Goal: Information Seeking & Learning: Learn about a topic

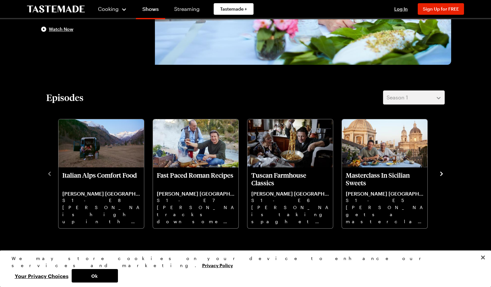
scroll to position [161, 0]
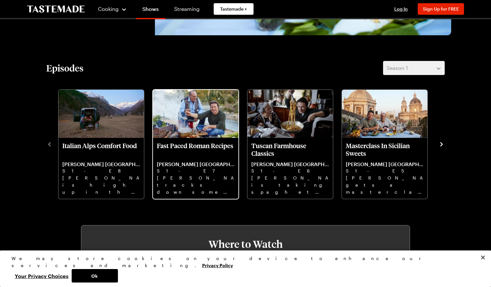
click at [191, 142] on p "Fast Paced Roman Recipes" at bounding box center [196, 149] width 78 height 15
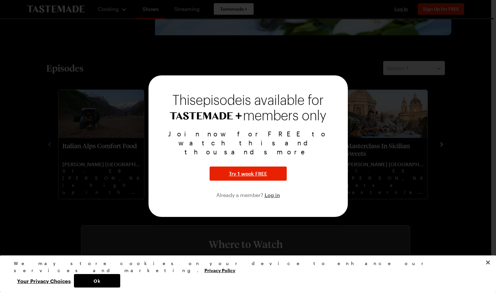
click at [354, 205] on div at bounding box center [248, 146] width 496 height 292
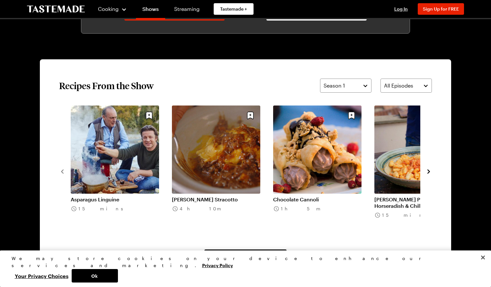
scroll to position [450, 0]
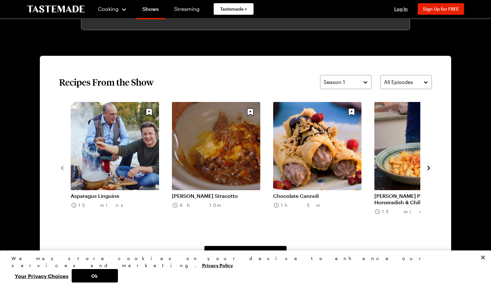
click at [430, 166] on icon "navigate to next item" at bounding box center [428, 168] width 6 height 6
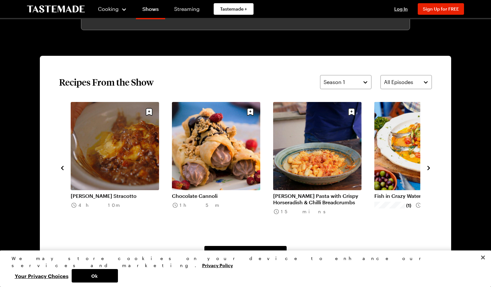
click at [429, 166] on icon "navigate to next item" at bounding box center [428, 168] width 6 height 6
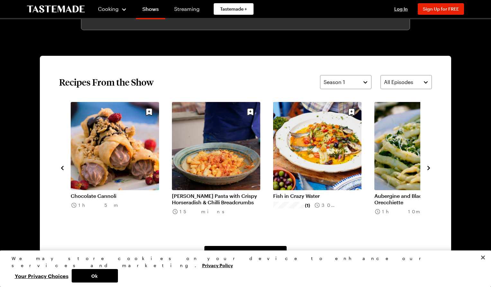
click at [426, 169] on icon "navigate to next item" at bounding box center [428, 168] width 6 height 6
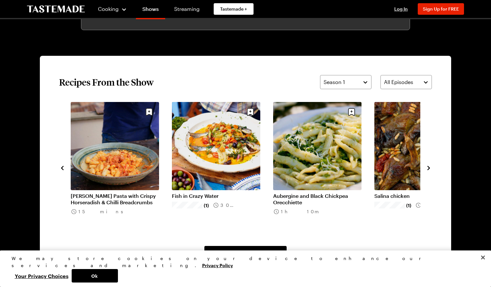
click at [106, 201] on link "Nonna Teresa’s Pasta with Crispy Horseradish & Chilli Breadcrumbs" at bounding box center [115, 199] width 88 height 13
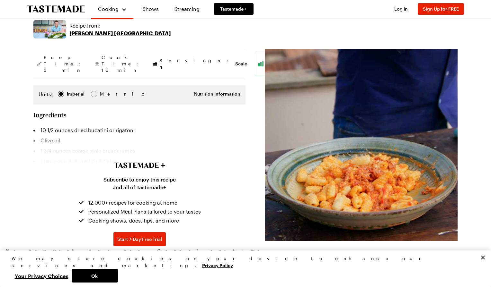
scroll to position [128, 0]
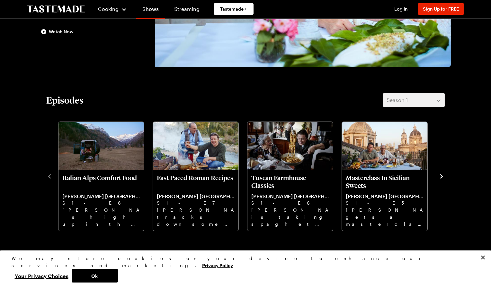
scroll to position [450, 0]
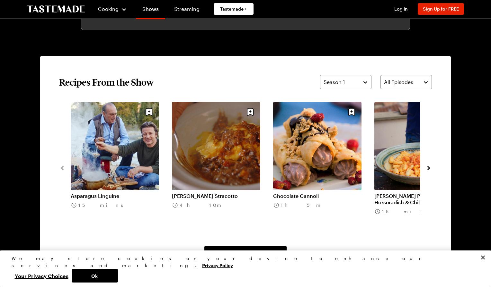
click at [431, 166] on icon "navigate to next item" at bounding box center [428, 168] width 6 height 6
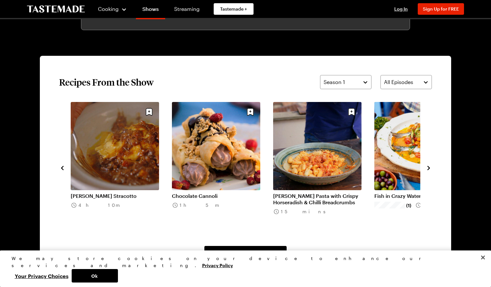
click at [431, 167] on icon "navigate to next item" at bounding box center [428, 168] width 6 height 6
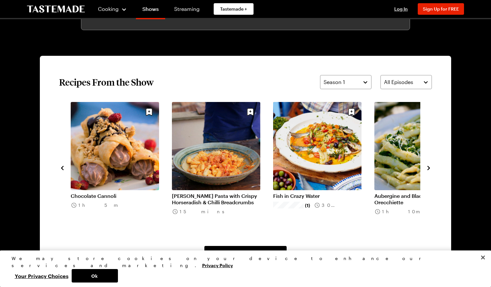
click at [431, 167] on icon "navigate to next item" at bounding box center [428, 168] width 6 height 6
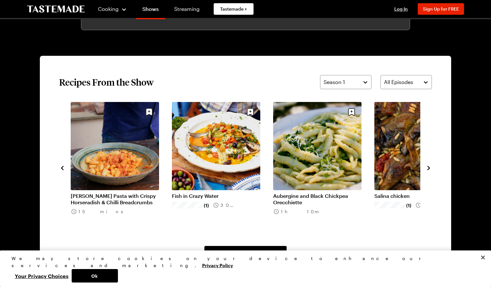
click at [431, 167] on icon "navigate to next item" at bounding box center [428, 168] width 6 height 6
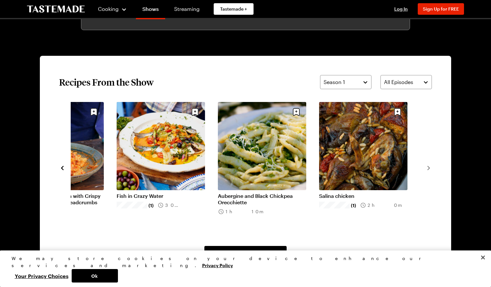
click at [63, 168] on icon "navigate to previous item" at bounding box center [62, 168] width 6 height 6
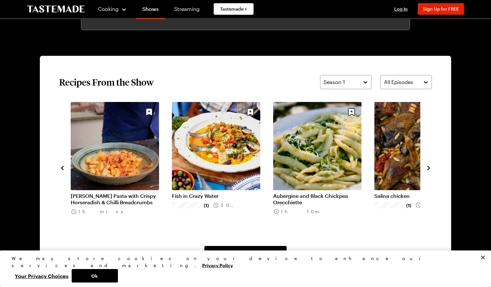
click at [63, 168] on icon "navigate to previous item" at bounding box center [62, 168] width 6 height 6
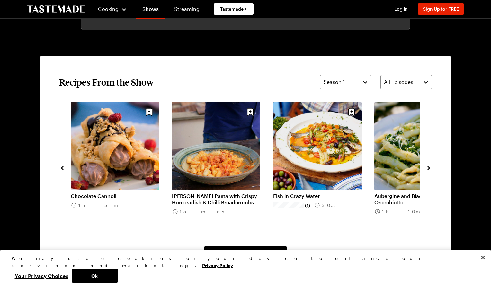
click at [63, 168] on icon "navigate to previous item" at bounding box center [62, 168] width 6 height 6
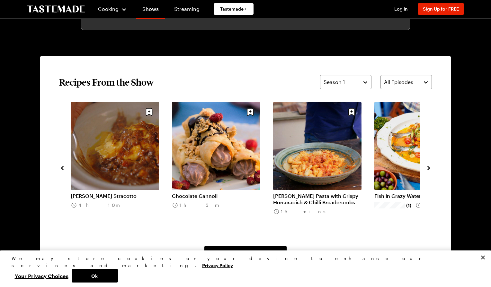
click at [63, 168] on icon "navigate to previous item" at bounding box center [62, 168] width 6 height 6
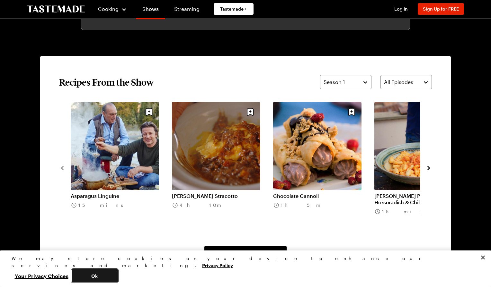
click at [118, 276] on button "Ok" at bounding box center [95, 276] width 46 height 13
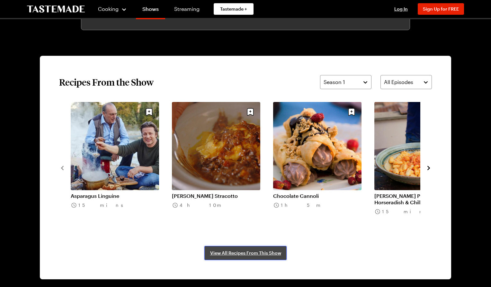
click at [258, 252] on span "View All Recipes From This Show" at bounding box center [245, 253] width 71 height 6
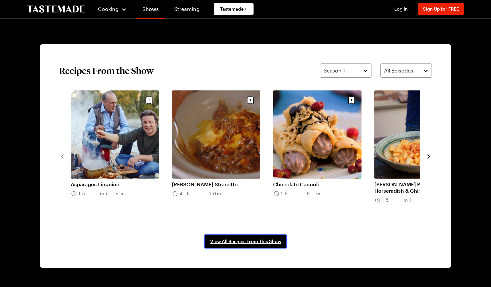
scroll to position [482, 0]
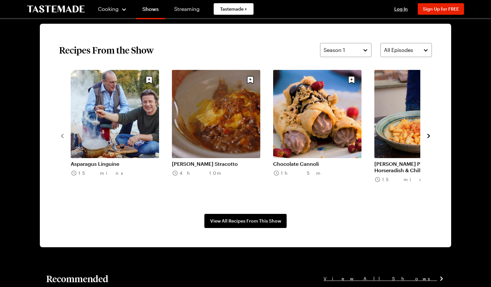
click at [429, 137] on icon "navigate to next item" at bounding box center [428, 136] width 3 height 4
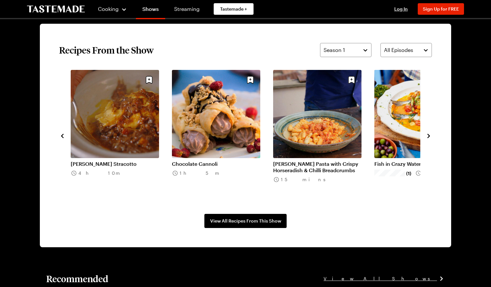
click at [300, 169] on link "Nonna Teresa’s Pasta with Crispy Horseradish & Chilli Breadcrumbs" at bounding box center [317, 167] width 88 height 13
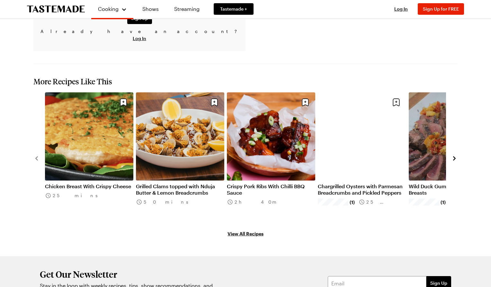
scroll to position [546, 0]
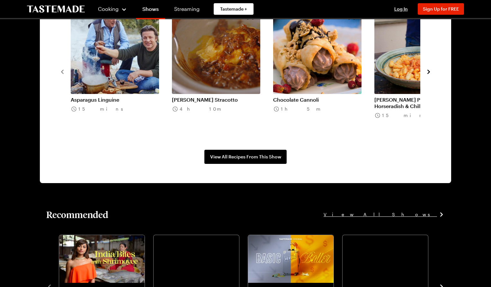
scroll to position [482, 0]
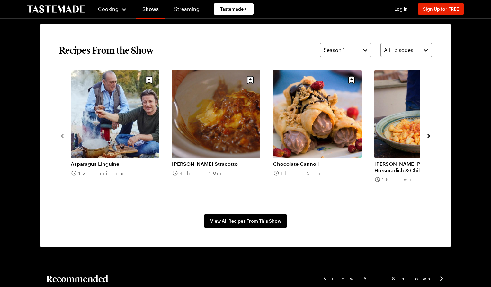
click at [431, 136] on icon "navigate to next item" at bounding box center [428, 136] width 6 height 6
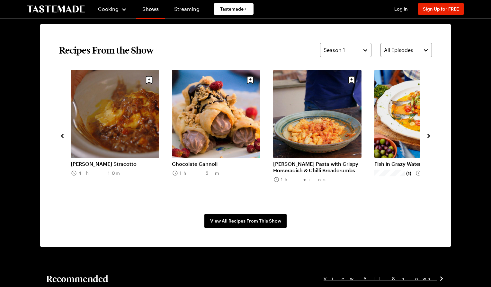
click at [431, 136] on icon "navigate to next item" at bounding box center [428, 136] width 6 height 6
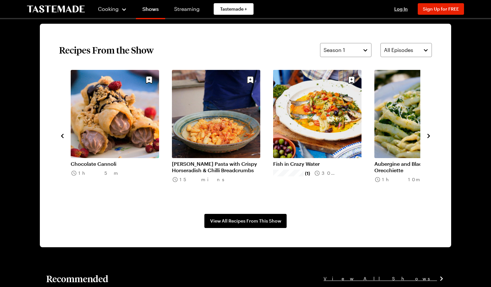
click at [431, 136] on icon "navigate to next item" at bounding box center [428, 136] width 6 height 6
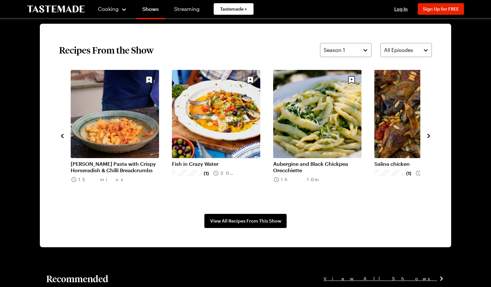
click at [431, 136] on icon "navigate to next item" at bounding box center [428, 136] width 6 height 6
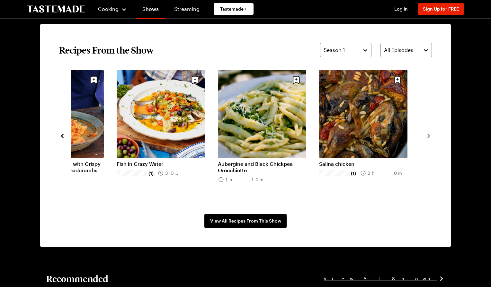
click at [63, 137] on icon "navigate to previous item" at bounding box center [62, 136] width 3 height 4
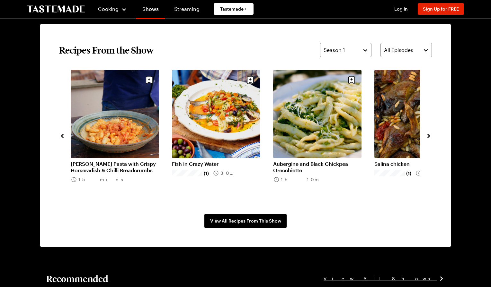
click at [63, 137] on icon "navigate to previous item" at bounding box center [62, 136] width 3 height 4
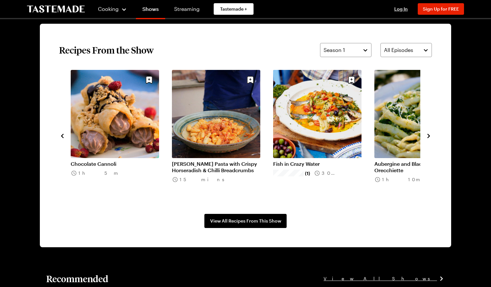
click at [63, 137] on icon "navigate to previous item" at bounding box center [62, 136] width 3 height 4
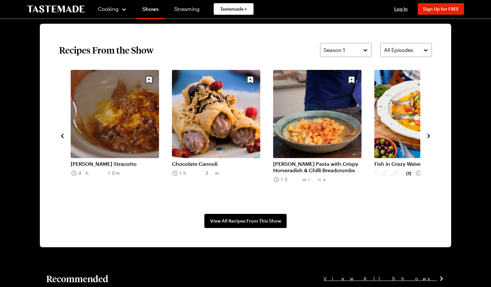
click at [63, 137] on icon "navigate to previous item" at bounding box center [62, 136] width 3 height 4
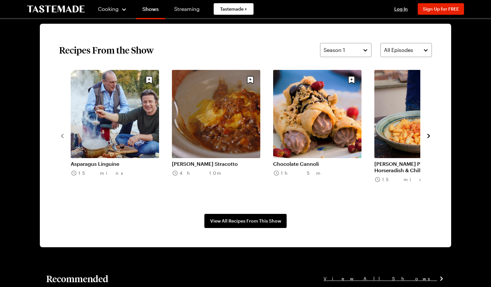
drag, startPoint x: 463, startPoint y: 39, endPoint x: 460, endPoint y: 40, distance: 3.7
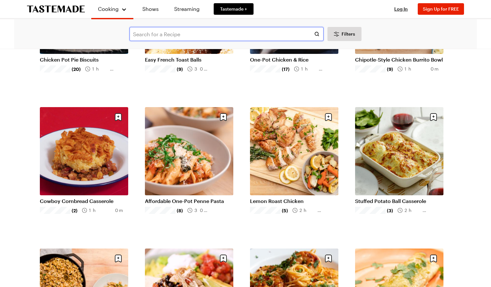
click at [174, 29] on input "text" at bounding box center [226, 34] width 194 height 14
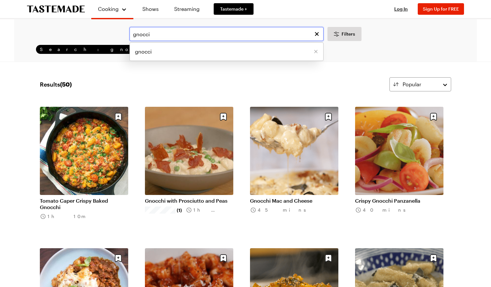
click at [148, 33] on input "gnocci" at bounding box center [226, 34] width 194 height 14
type input "gnocchi"
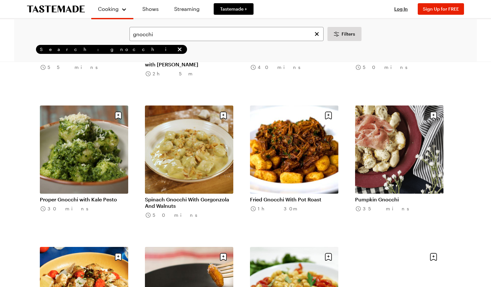
scroll to position [578, 0]
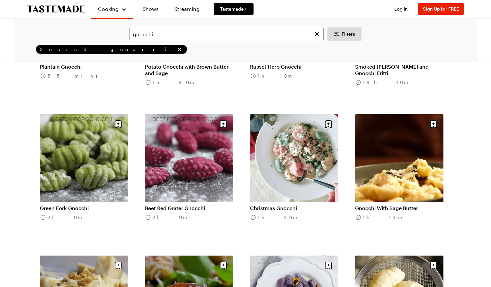
scroll to position [1446, 0]
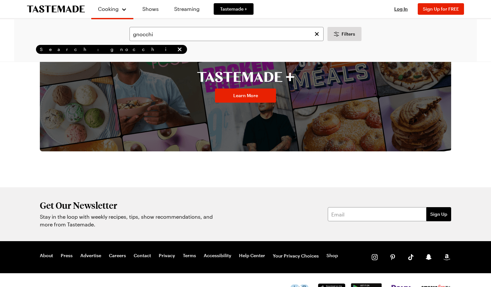
scroll to position [1948, 0]
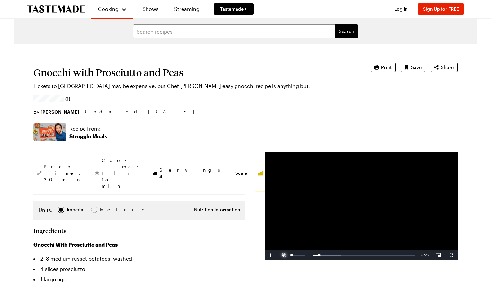
click at [284, 256] on span "Video Player" at bounding box center [284, 256] width 13 height 0
drag, startPoint x: 307, startPoint y: 255, endPoint x: 292, endPoint y: 258, distance: 14.8
click at [294, 256] on div "0:00" at bounding box center [294, 256] width 0 height 2
click at [270, 256] on span "Video Player" at bounding box center [271, 256] width 13 height 0
